Goal: Task Accomplishment & Management: Use online tool/utility

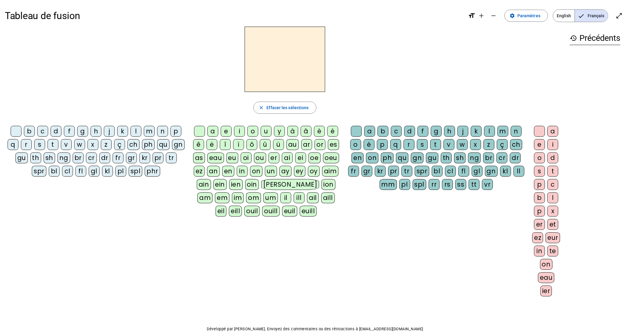
click at [564, 20] on span "English" at bounding box center [563, 16] width 21 height 12
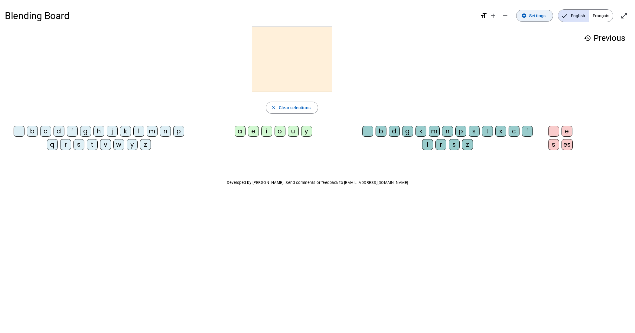
click at [533, 15] on span "Settings" at bounding box center [537, 15] width 16 height 7
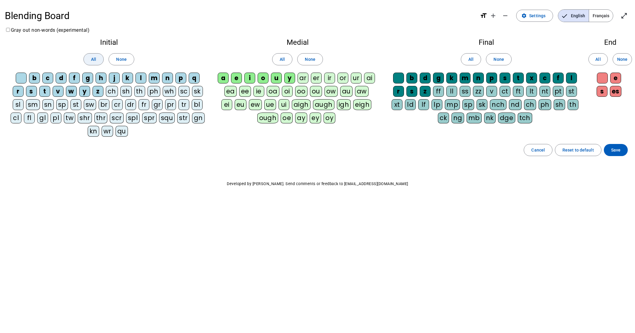
click at [96, 59] on span at bounding box center [94, 59] width 20 height 15
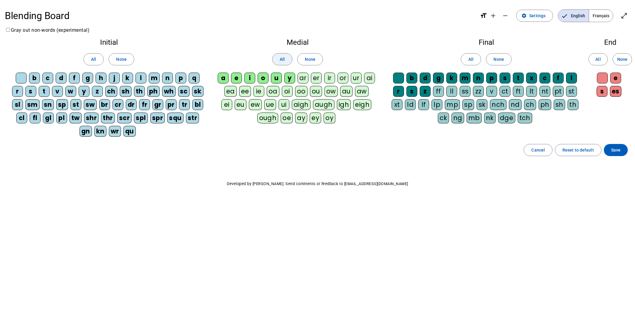
drag, startPoint x: 271, startPoint y: 64, endPoint x: 278, endPoint y: 64, distance: 7.0
click at [273, 64] on div "All None" at bounding box center [298, 59] width 160 height 17
click at [280, 64] on span at bounding box center [283, 59] width 20 height 15
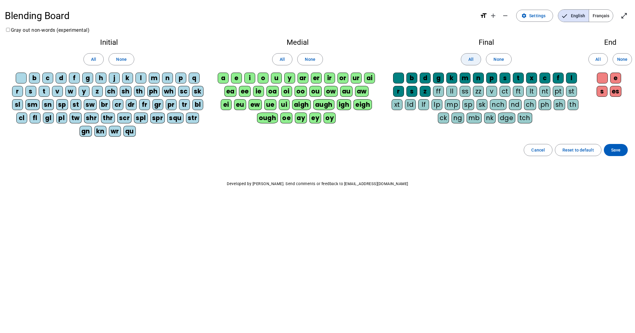
click at [471, 61] on span "All" at bounding box center [471, 59] width 5 height 7
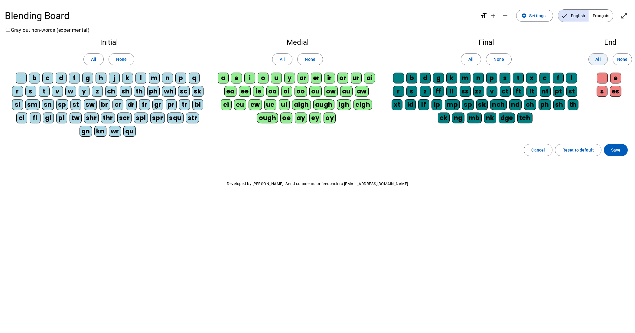
click at [600, 60] on span "All" at bounding box center [598, 59] width 5 height 7
click at [595, 65] on span at bounding box center [598, 59] width 19 height 15
click at [618, 153] on span "Save" at bounding box center [615, 149] width 9 height 7
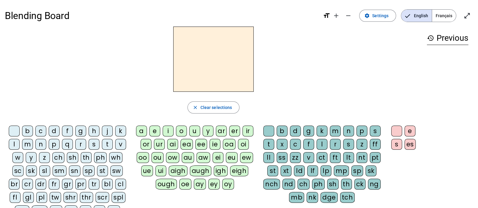
click at [81, 142] on div "r" at bounding box center [80, 144] width 11 height 11
click at [144, 129] on div "a" at bounding box center [141, 131] width 11 height 11
click at [349, 130] on div "n" at bounding box center [348, 131] width 11 height 11
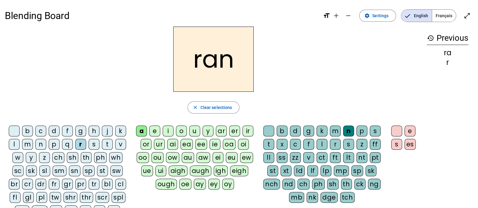
click at [361, 154] on div "nt" at bounding box center [362, 157] width 11 height 11
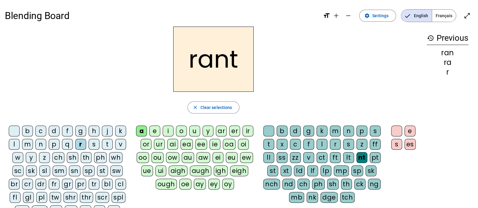
click at [195, 132] on div "u" at bounding box center [194, 131] width 11 height 11
click at [274, 169] on div "st" at bounding box center [272, 171] width 11 height 11
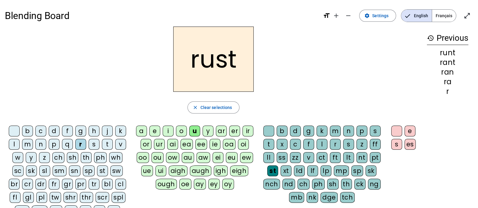
click at [25, 183] on div "cr" at bounding box center [27, 184] width 11 height 11
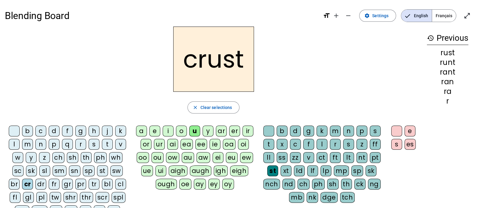
click at [153, 132] on div "e" at bounding box center [154, 131] width 11 height 11
click at [78, 142] on div "r" at bounding box center [80, 144] width 11 height 11
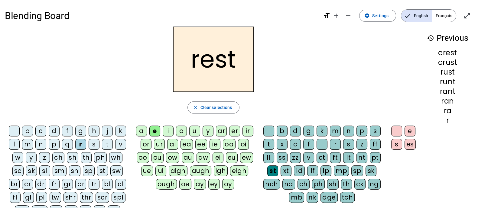
click at [364, 156] on div "nt" at bounding box center [362, 157] width 11 height 11
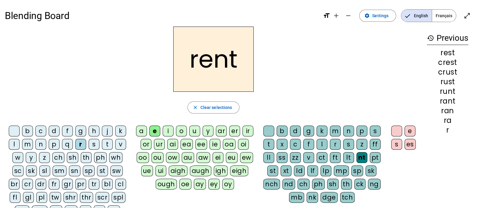
click at [95, 143] on div "s" at bounding box center [94, 144] width 11 height 11
click at [270, 145] on div "t" at bounding box center [269, 144] width 11 height 11
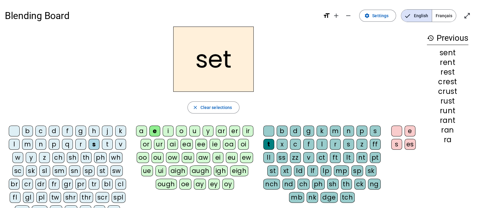
click at [170, 131] on div "i" at bounding box center [168, 131] width 11 height 11
click at [89, 172] on div "sp" at bounding box center [89, 171] width 12 height 11
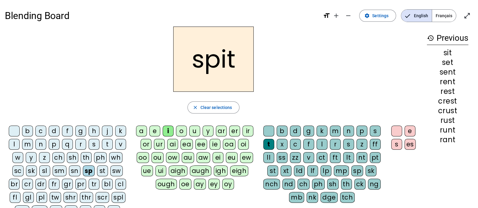
click at [123, 198] on div "spl" at bounding box center [119, 197] width 14 height 11
click at [364, 155] on div "nt" at bounding box center [362, 157] width 11 height 11
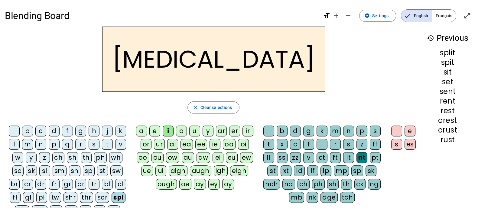
scroll to position [38, 0]
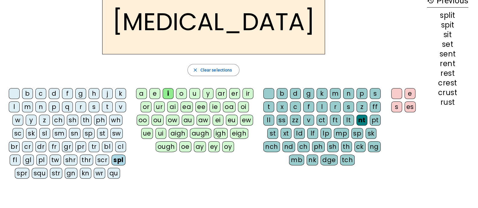
click at [22, 169] on div "spr" at bounding box center [22, 173] width 15 height 11
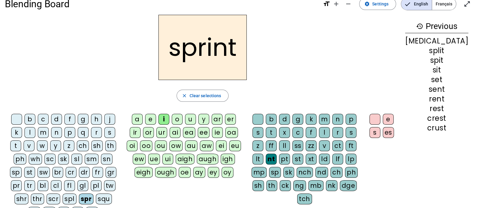
scroll to position [0, 0]
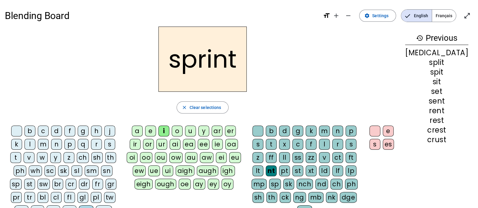
click at [22, 192] on div "pr" at bounding box center [16, 197] width 11 height 11
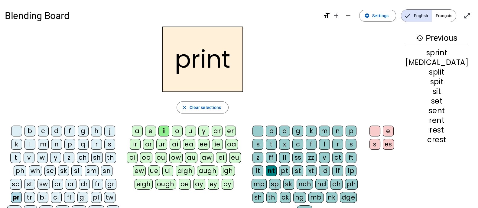
click at [381, 145] on div "s" at bounding box center [375, 144] width 11 height 11
